Goal: Transaction & Acquisition: Purchase product/service

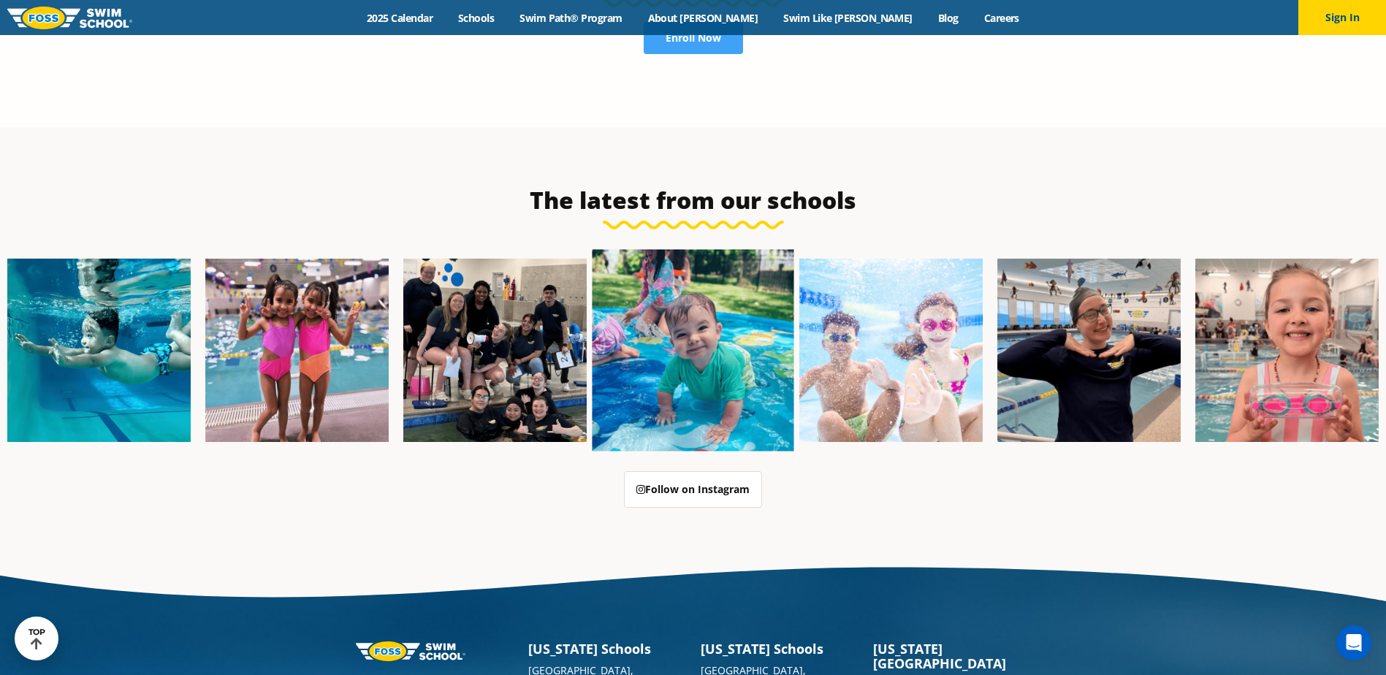
scroll to position [3763, 0]
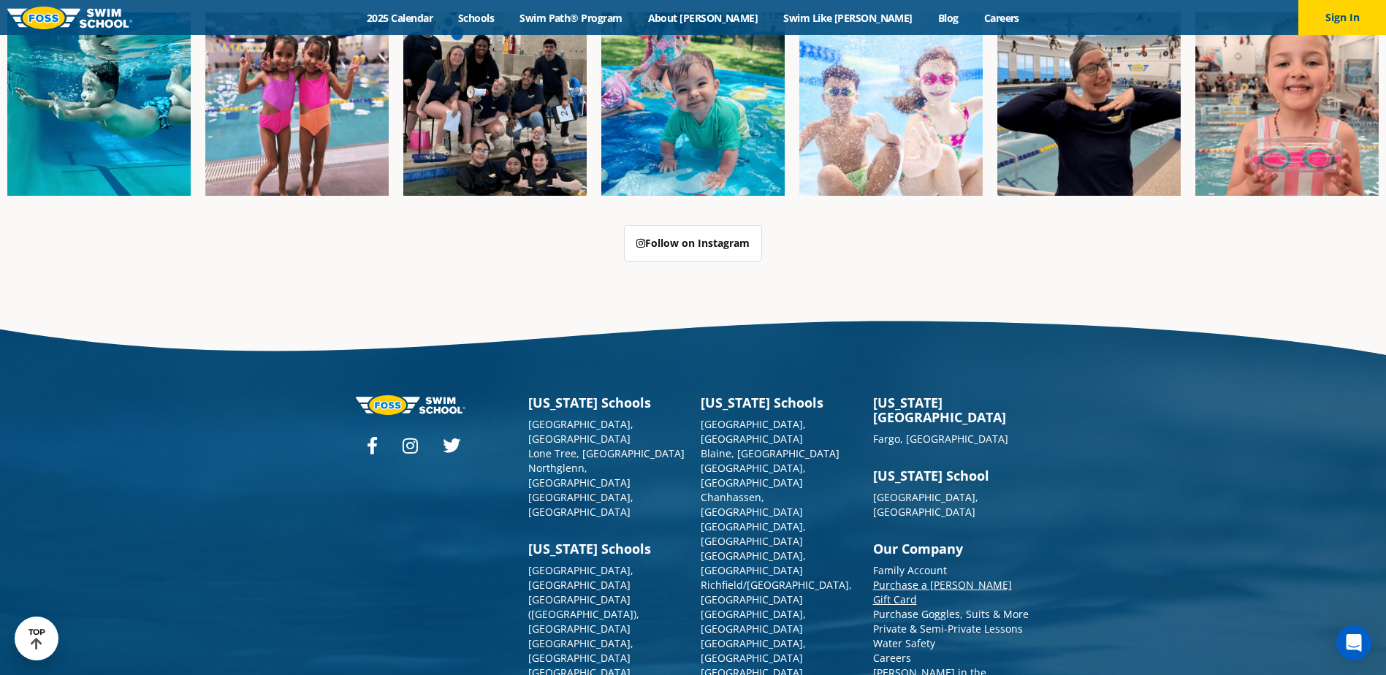
click at [926, 578] on link "Purchase a [PERSON_NAME] Gift Card" at bounding box center [942, 592] width 139 height 28
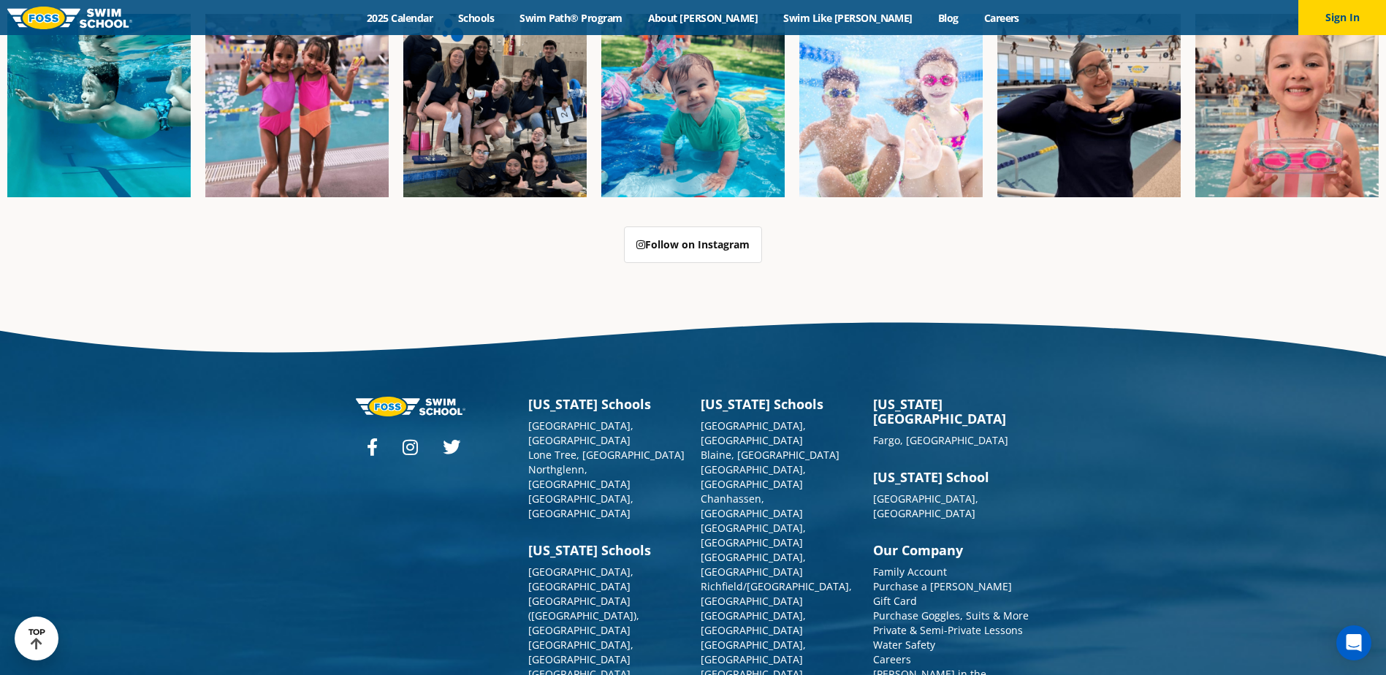
scroll to position [3763, 0]
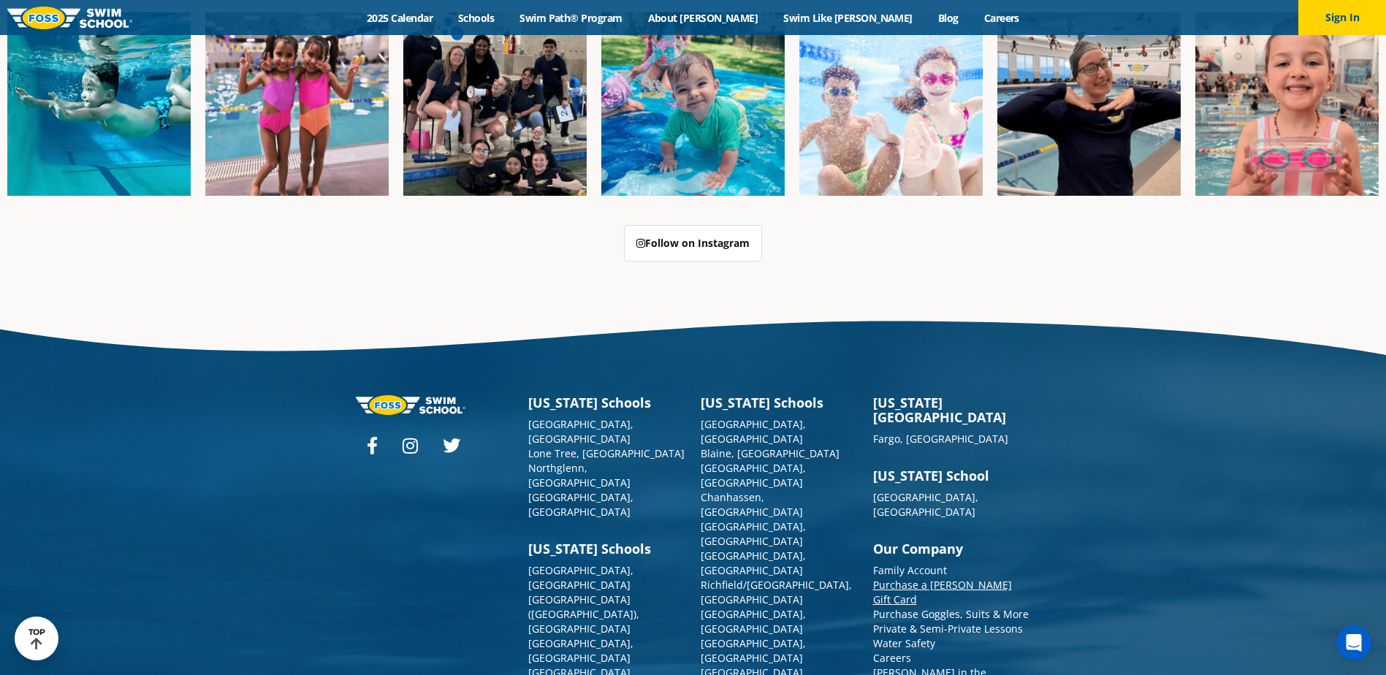
click at [922, 578] on link "Purchase a [PERSON_NAME] Gift Card" at bounding box center [942, 592] width 139 height 28
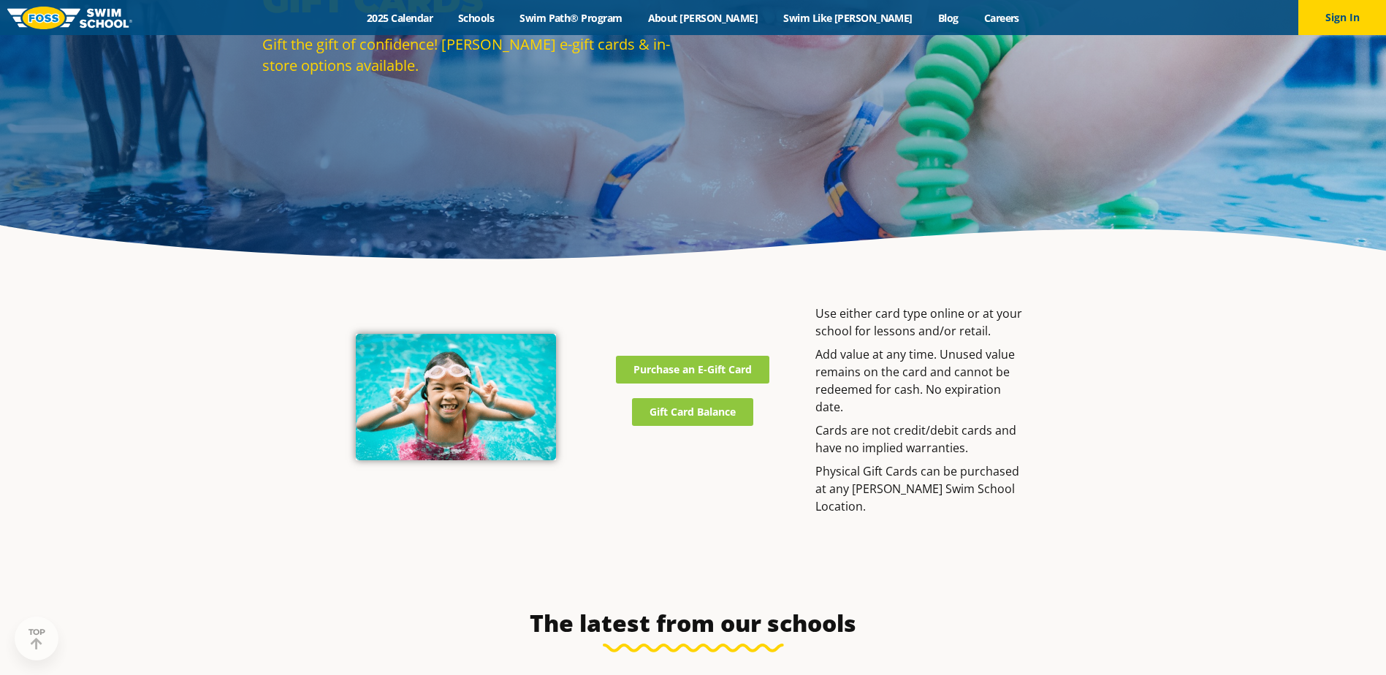
scroll to position [219, 0]
